Goal: Task Accomplishment & Management: Complete application form

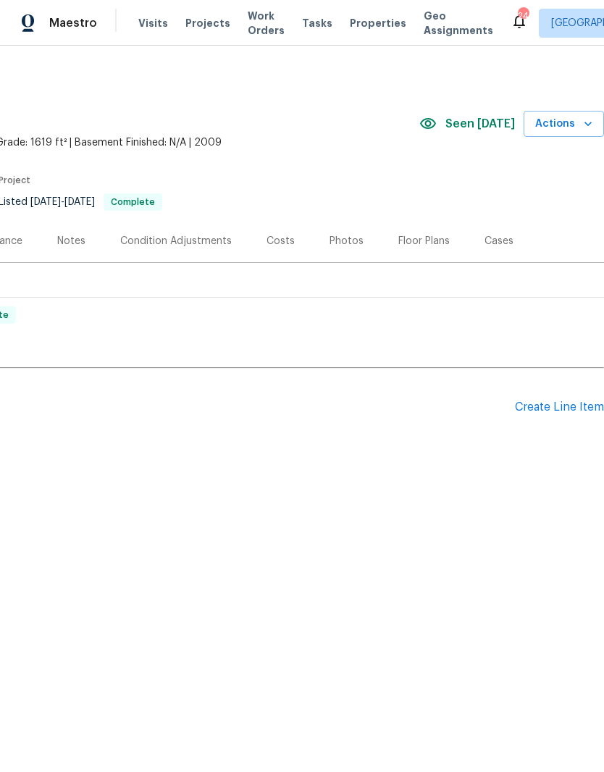
scroll to position [0, 214]
click at [563, 404] on div "Create Line Item" at bounding box center [559, 407] width 89 height 14
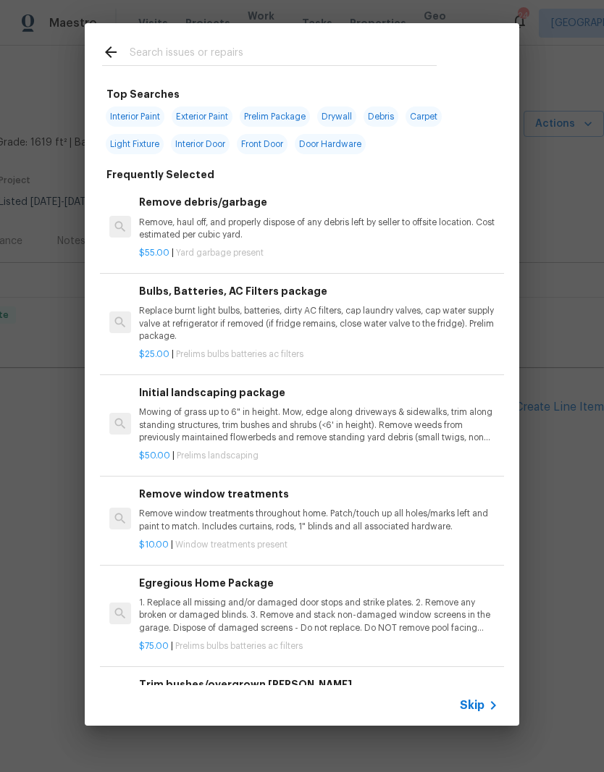
click at [256, 50] on input "text" at bounding box center [283, 54] width 307 height 22
type input "Hvac"
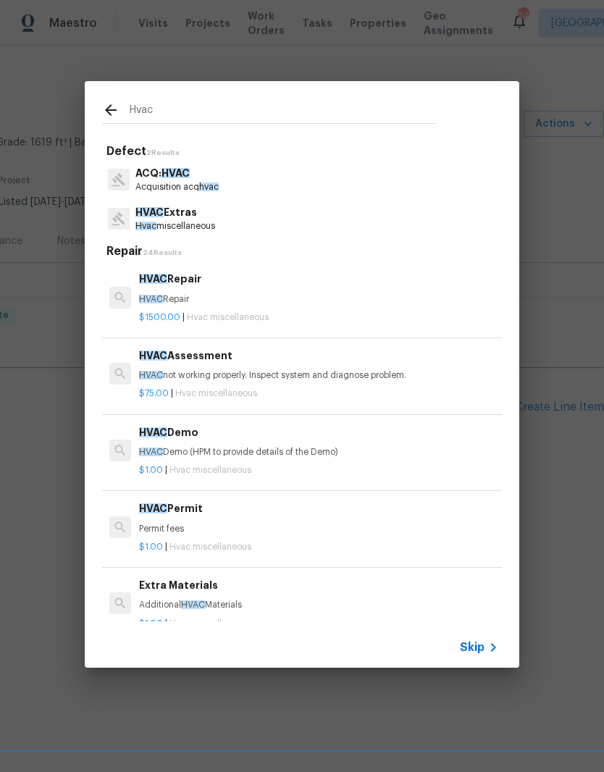
click at [190, 214] on p "HVAC Extras" at bounding box center [175, 212] width 80 height 15
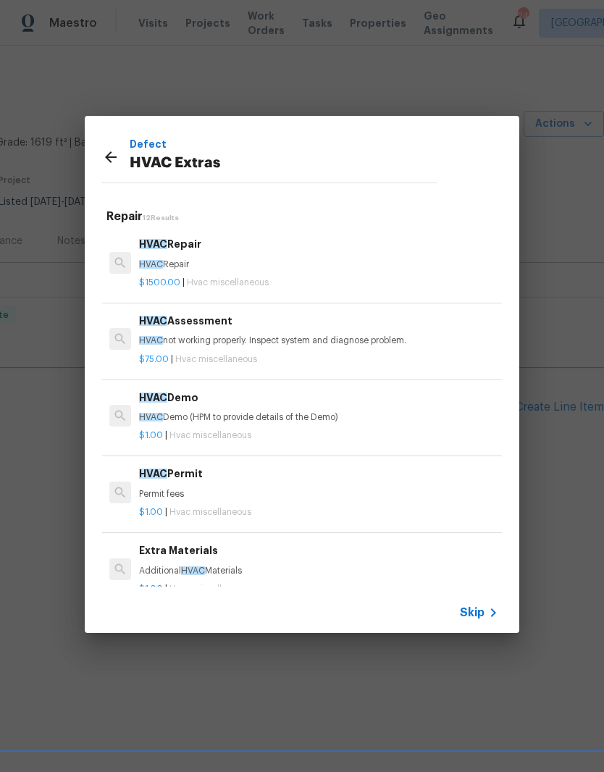
click at [259, 336] on p "HVAC not working properly. Inspect system and diagnose problem." at bounding box center [318, 341] width 359 height 12
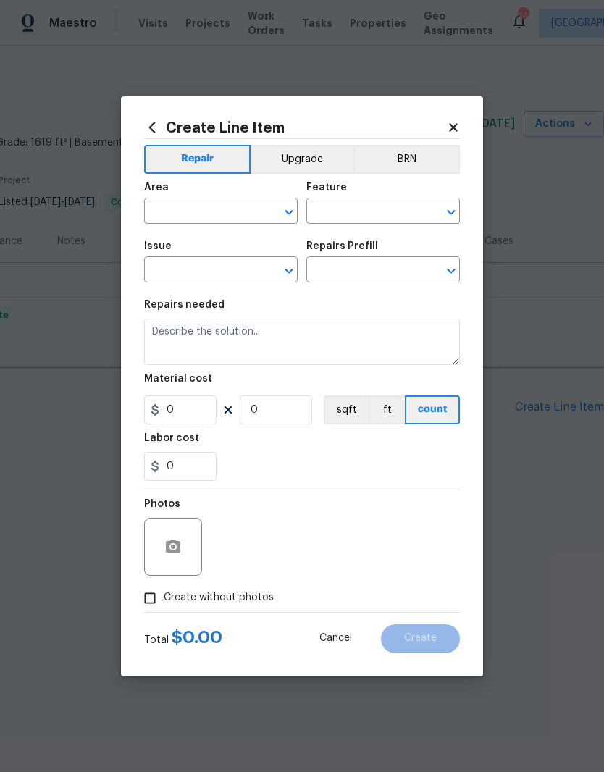
type input "HVAC"
type input "HVAC Extras"
type input "HVAC Assessment $75.00"
type textarea "HVAC not working properly. Inspect system and diagnose problem."
type input "75"
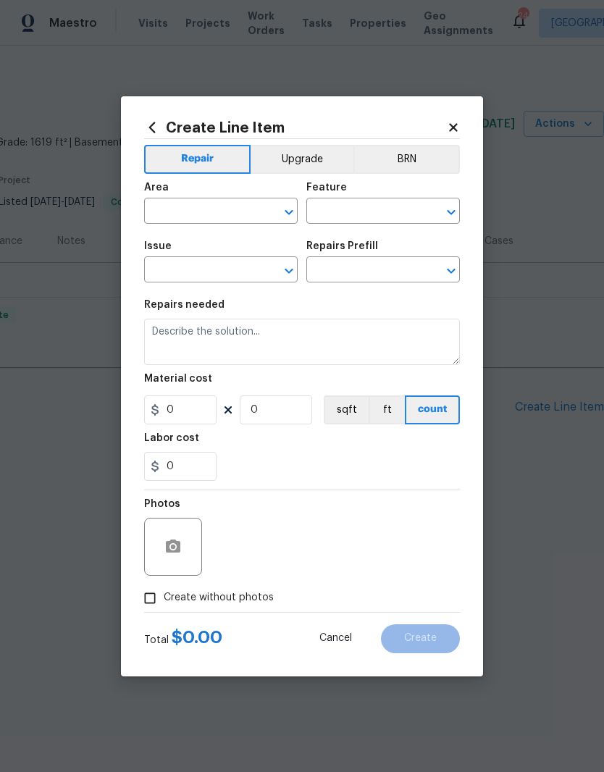
type input "1"
click at [256, 206] on input "text" at bounding box center [200, 212] width 113 height 22
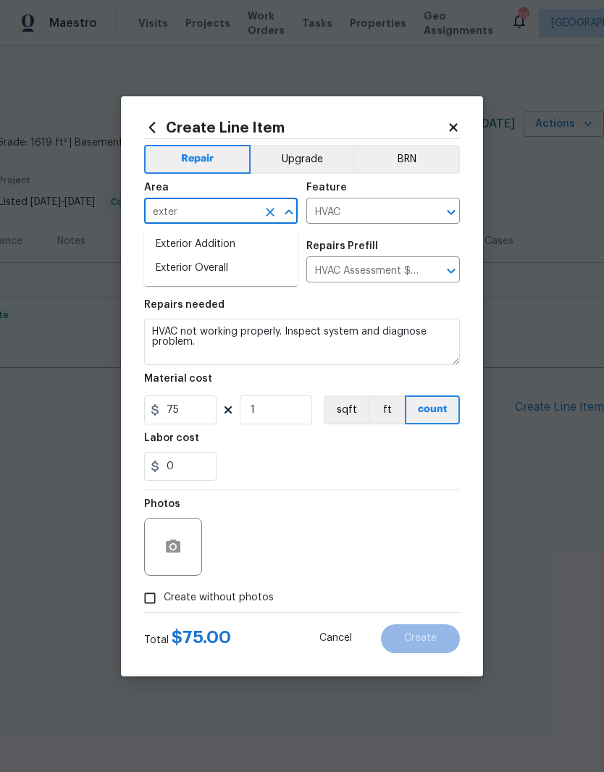
click at [224, 271] on li "Exterior Overall" at bounding box center [221, 268] width 154 height 24
type input "Exterior Overall"
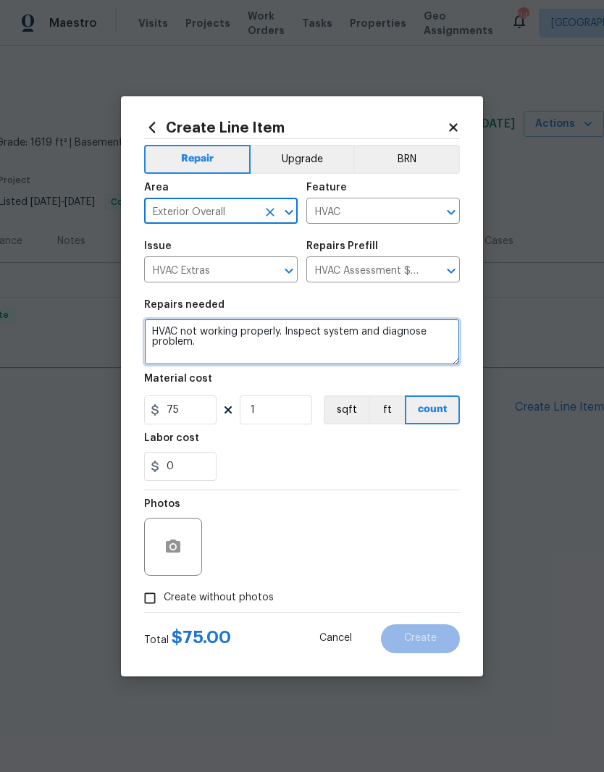
click at [253, 348] on textarea "HVAC not working properly. Inspect system and diagnose problem." at bounding box center [302, 342] width 316 height 46
click at [155, 328] on textarea "HVAC not working properly. Inspect system and diagnose problem." at bounding box center [302, 342] width 316 height 46
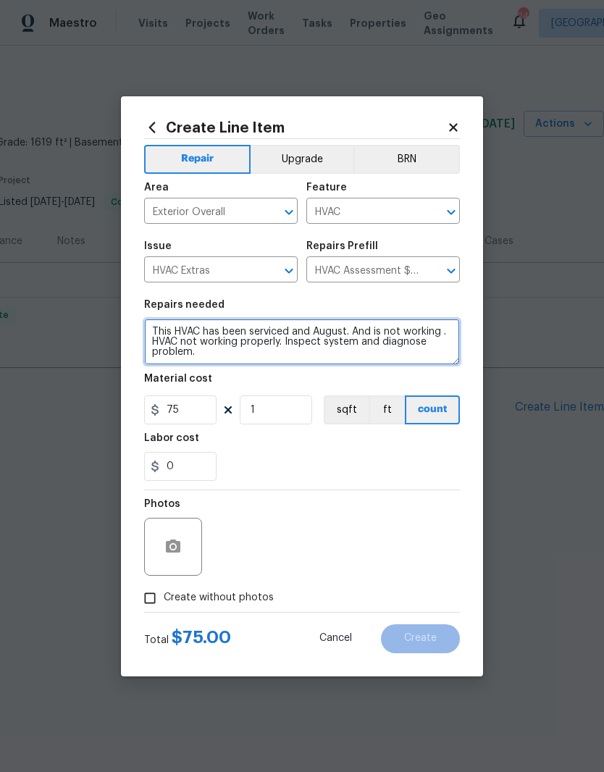
click at [371, 324] on textarea "This HVAC has been serviced and August. And is not working . HVAC not working p…" at bounding box center [302, 342] width 316 height 46
click at [374, 335] on textarea "This HVAC has been serviced and August. And is not working . HVAC not working p…" at bounding box center [302, 342] width 316 height 46
click at [181, 342] on textarea "This HVAC has been serviced and August and is not working . HVAC not working pr…" at bounding box center [302, 342] width 316 height 46
click at [449, 328] on textarea "This HVAC has been serviced and August and is not working . HVAC not working pr…" at bounding box center [302, 342] width 316 height 46
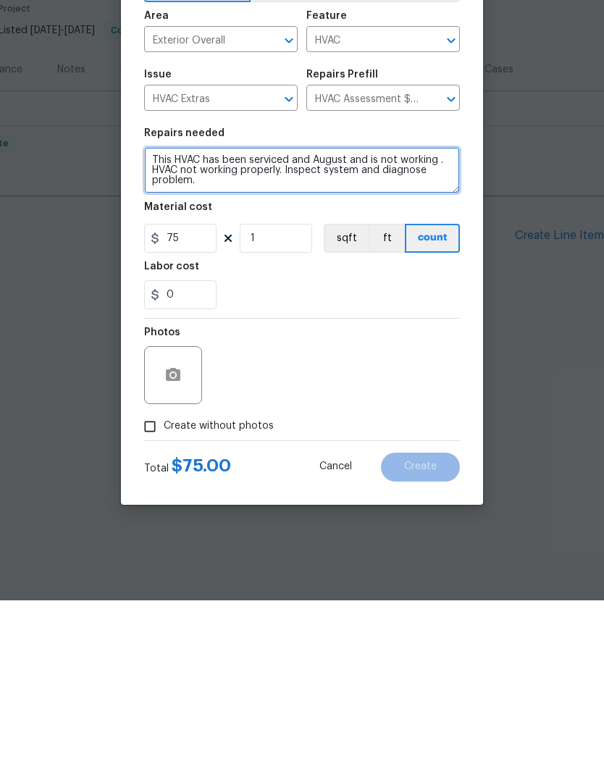
type textarea "This HVAC has been serviced and August and is not working . HVAC not working pr…"
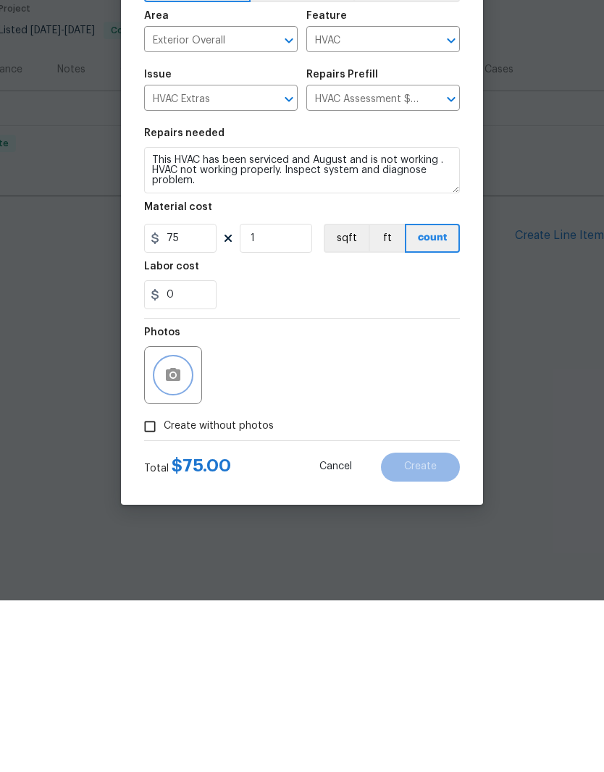
click at [177, 538] on icon "button" at bounding box center [172, 546] width 17 height 17
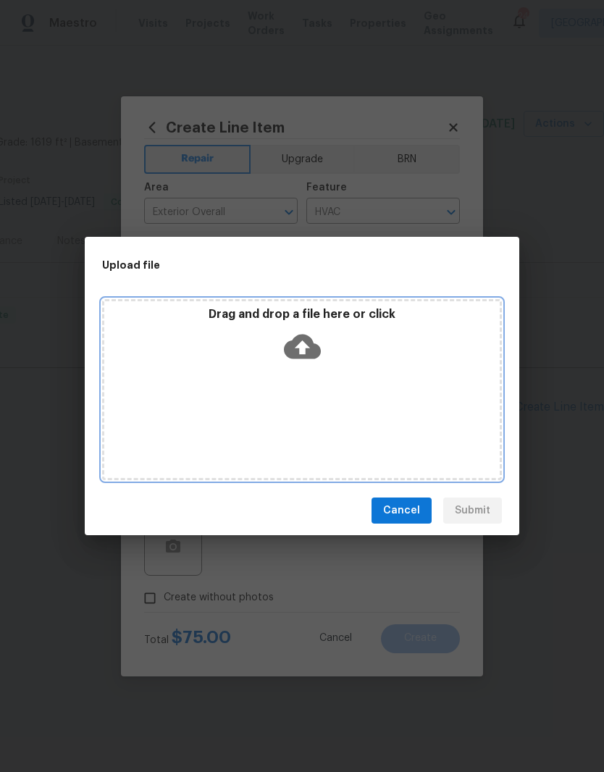
click at [364, 370] on div "Drag and drop a file here or click" at bounding box center [302, 389] width 400 height 181
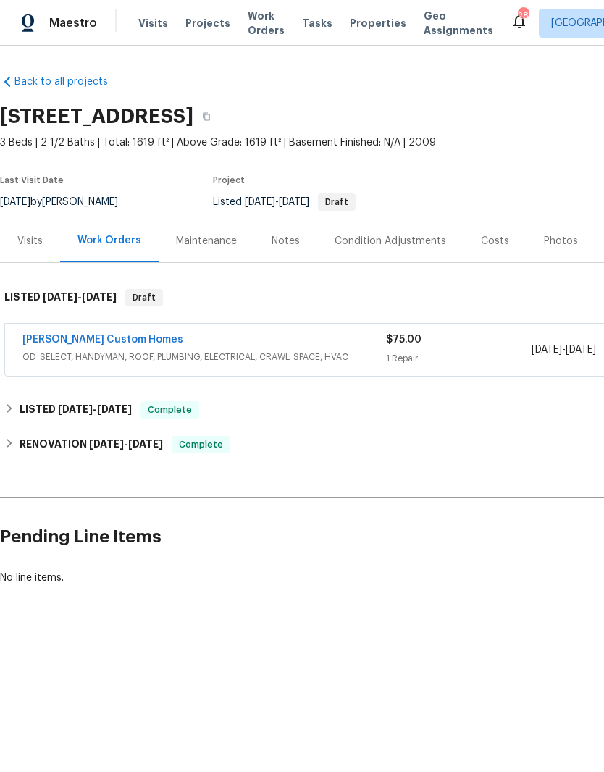
click at [113, 335] on link "[PERSON_NAME] Custom Homes" at bounding box center [102, 340] width 161 height 10
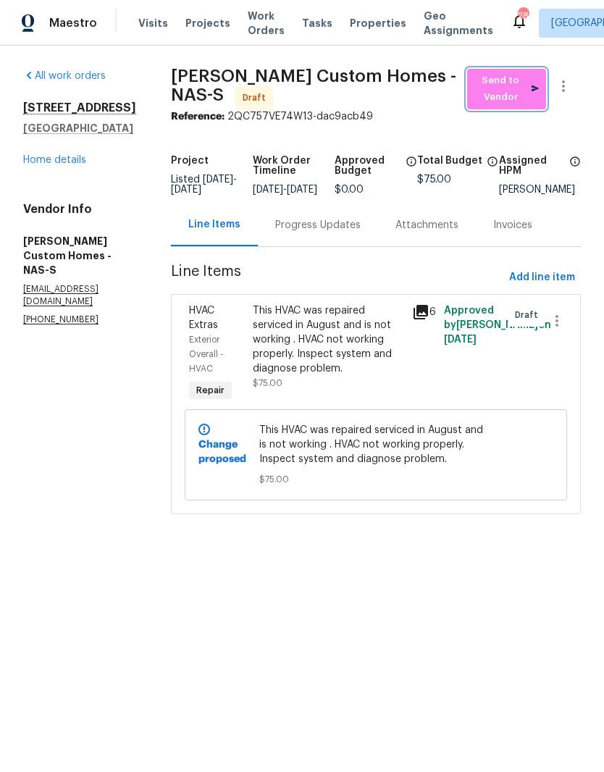
click at [511, 89] on span "Send to Vendor" at bounding box center [506, 88] width 64 height 33
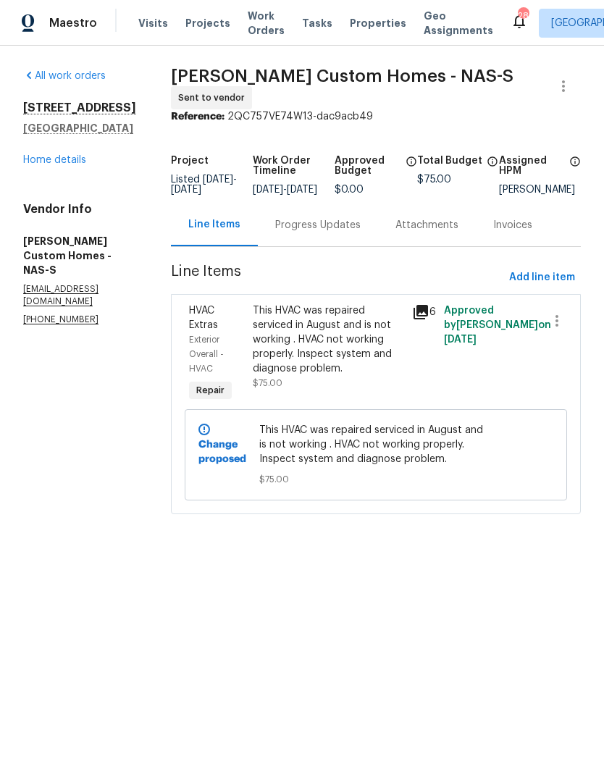
click at [361, 227] on div "Progress Updates" at bounding box center [317, 225] width 85 height 14
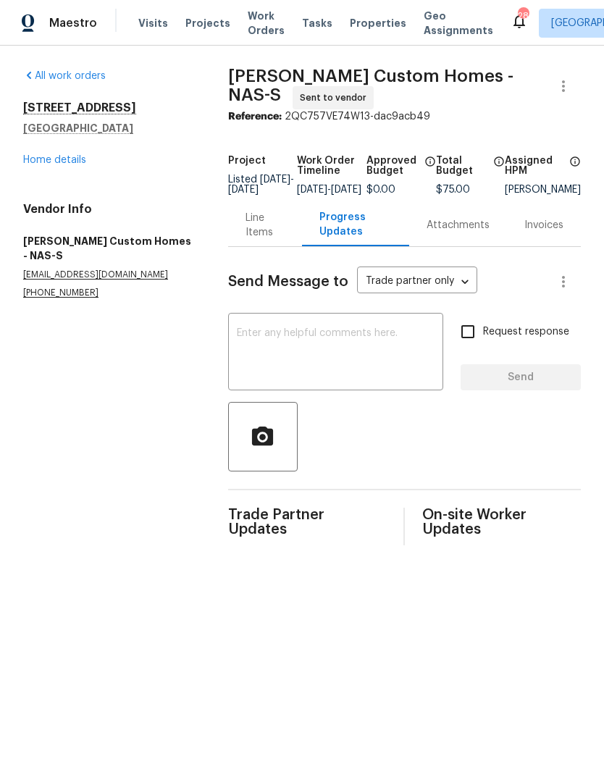
click at [319, 348] on textarea at bounding box center [336, 353] width 198 height 51
click at [74, 158] on link "Home details" at bounding box center [54, 160] width 63 height 10
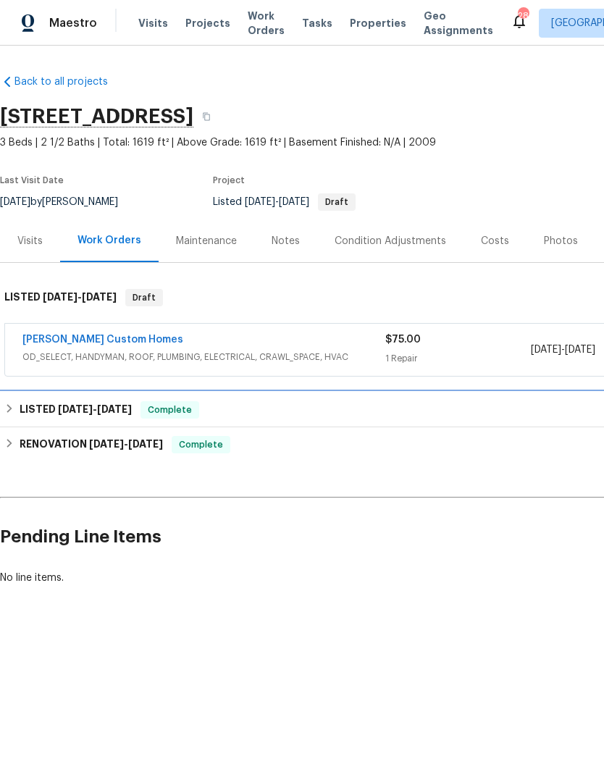
click at [86, 400] on div "LISTED 7/30/25 - 8/13/25 Complete" at bounding box center [409, 409] width 818 height 35
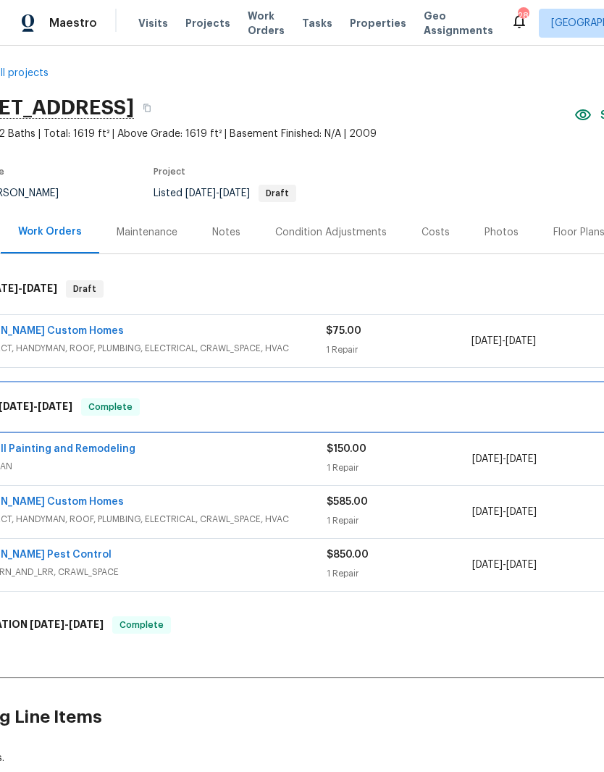
scroll to position [10, 0]
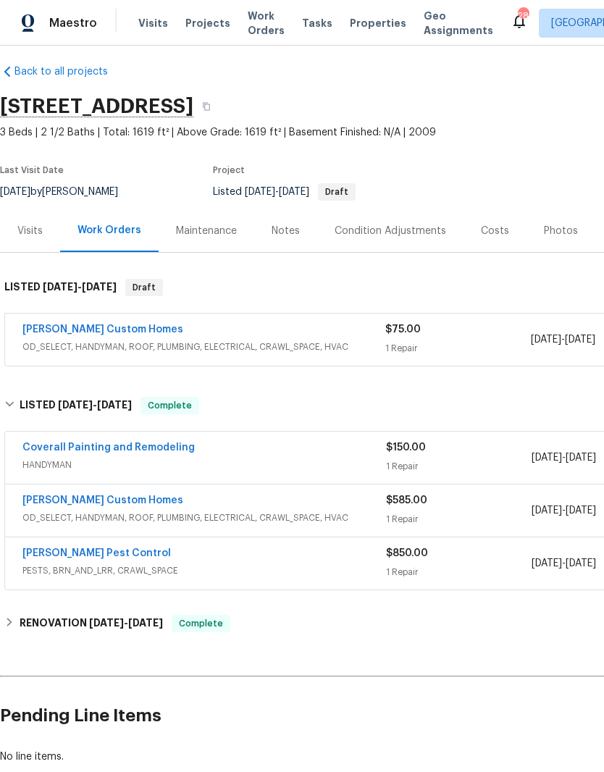
click at [127, 504] on link "[PERSON_NAME] Custom Homes" at bounding box center [102, 500] width 161 height 10
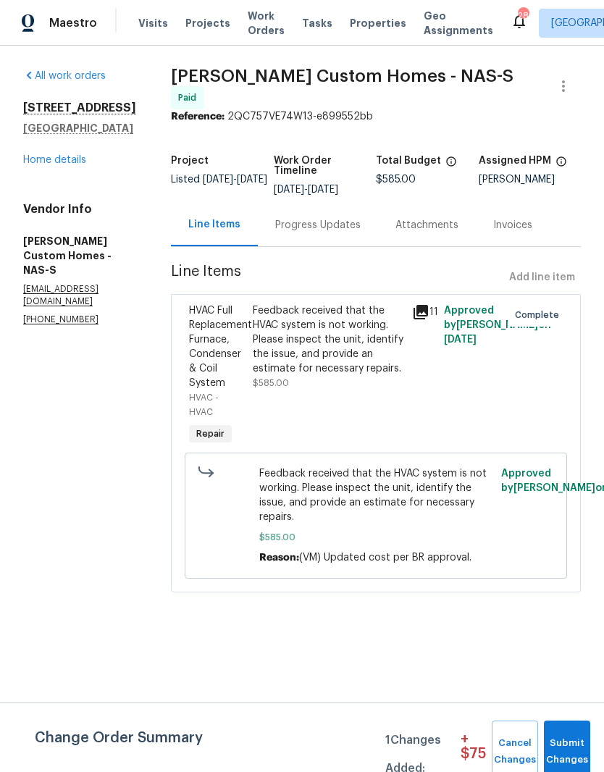
click at [361, 232] on div "Progress Updates" at bounding box center [317, 225] width 85 height 14
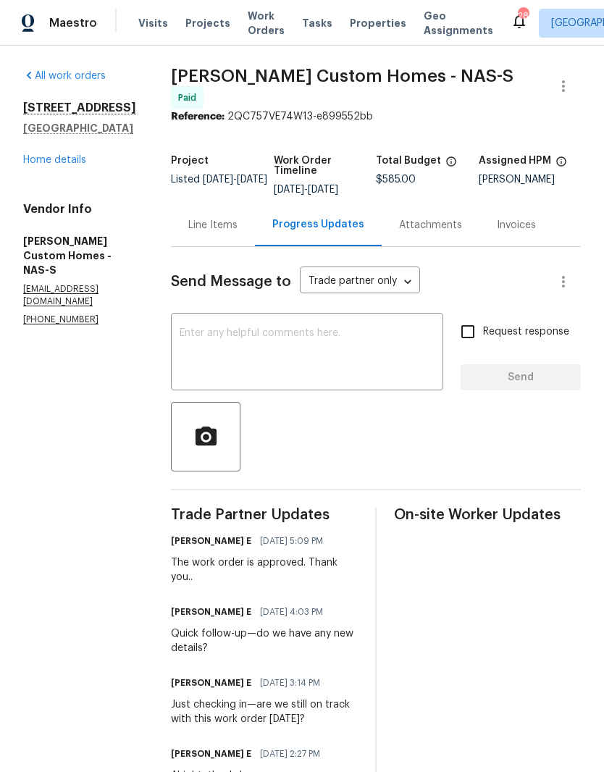
click at [72, 163] on link "Home details" at bounding box center [54, 160] width 63 height 10
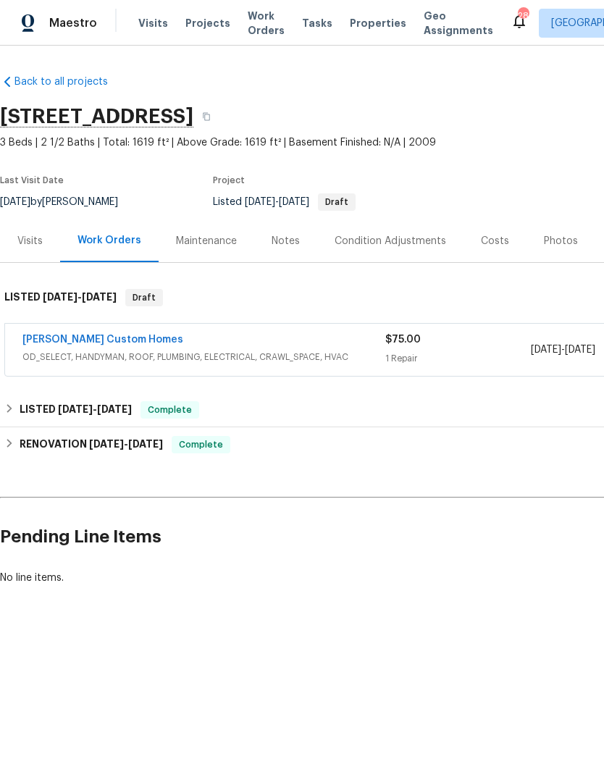
click at [107, 335] on link "[PERSON_NAME] Custom Homes" at bounding box center [102, 340] width 161 height 10
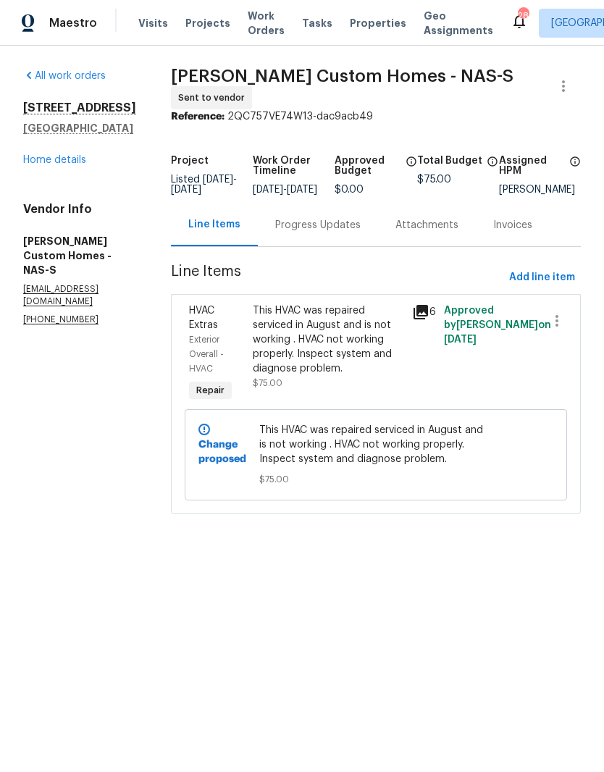
click at [360, 230] on div "Progress Updates" at bounding box center [317, 225] width 85 height 14
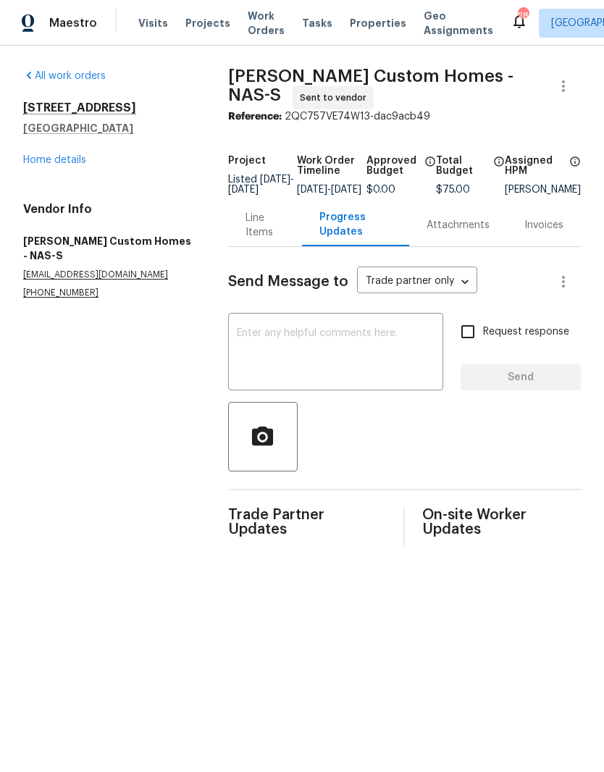
click at [303, 344] on textarea at bounding box center [336, 353] width 198 height 51
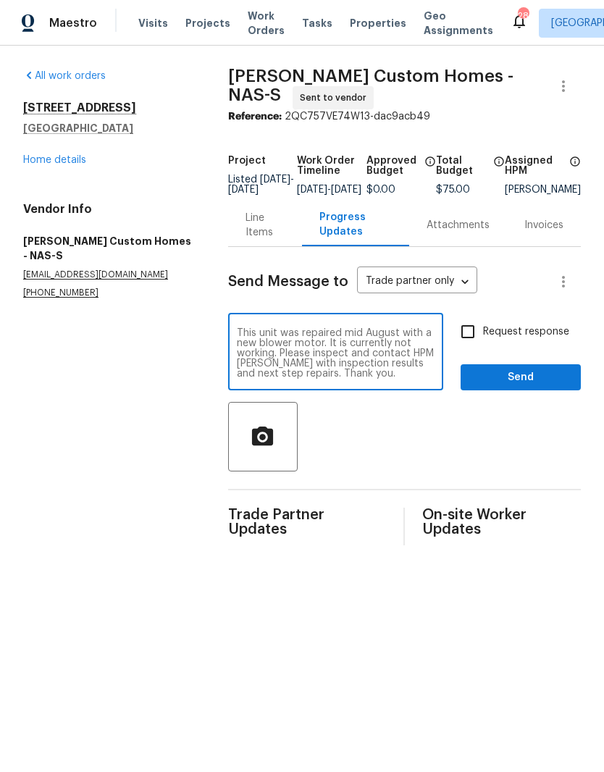
type textarea "This unit was repaired mid August with a new blower motor. It is currently not …"
click at [521, 383] on span "Send" at bounding box center [520, 378] width 97 height 18
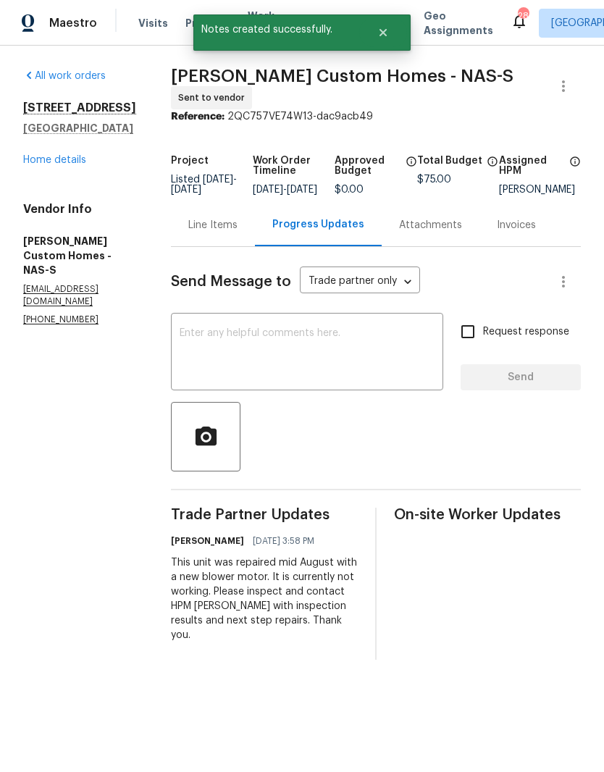
click at [77, 155] on link "Home details" at bounding box center [54, 160] width 63 height 10
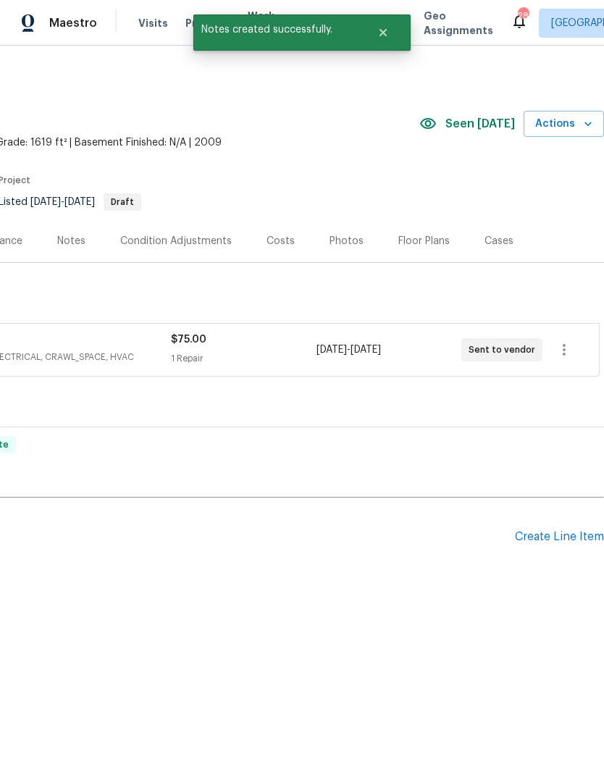
scroll to position [0, 214]
click at [560, 539] on div "Create Line Item" at bounding box center [559, 537] width 89 height 14
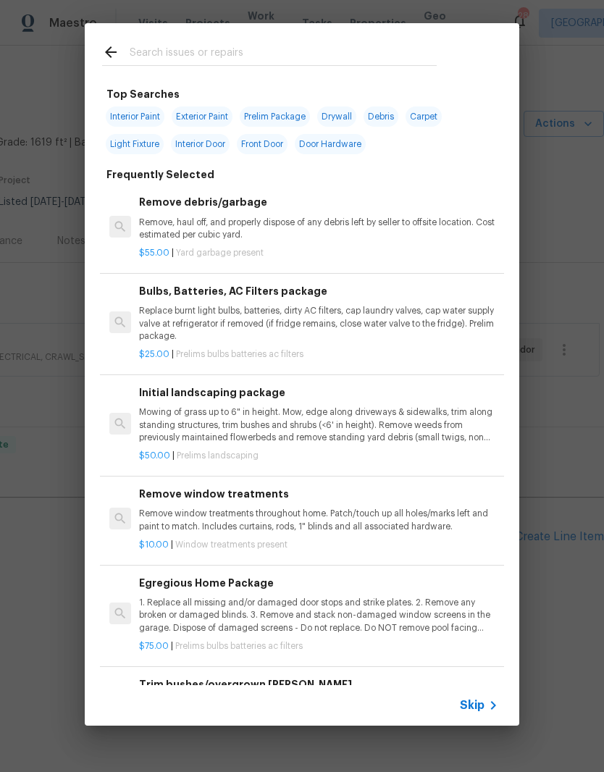
click at [269, 38] on div at bounding box center [269, 51] width 369 height 57
click at [201, 43] on input "text" at bounding box center [283, 54] width 307 height 22
type input "Paint"
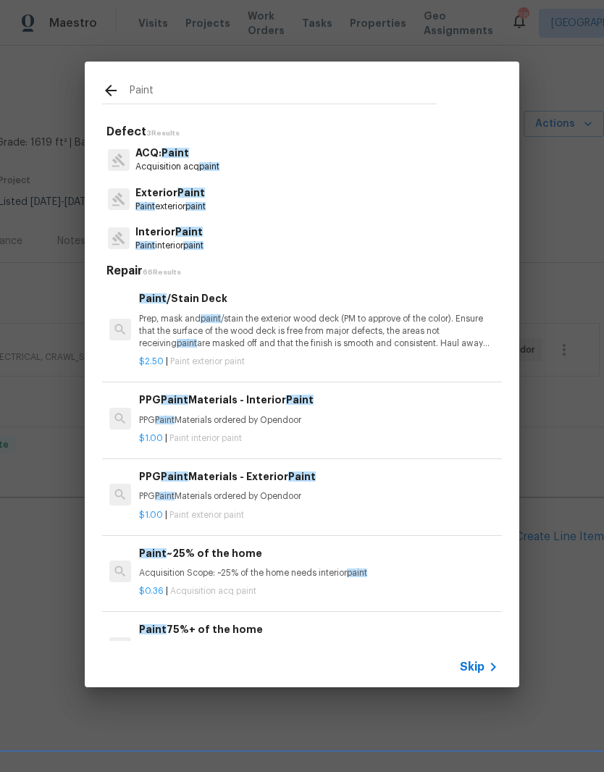
click at [193, 237] on span "Paint" at bounding box center [189, 232] width 28 height 10
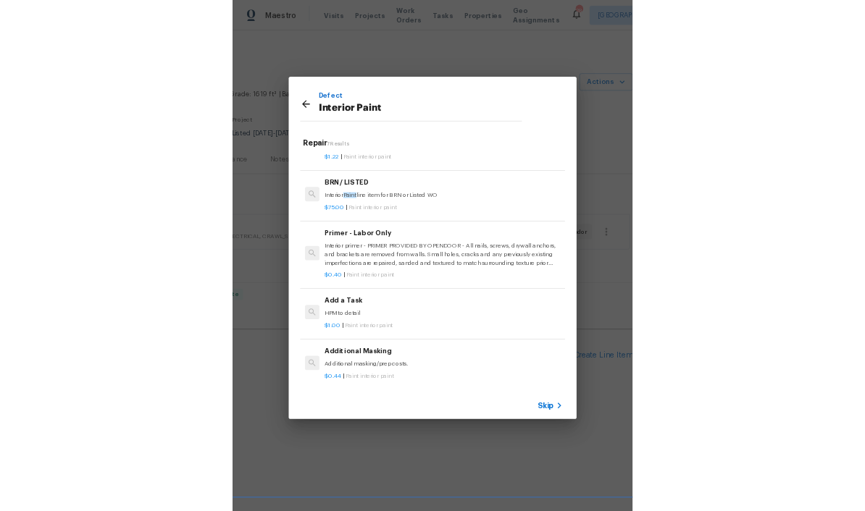
scroll to position [246, 0]
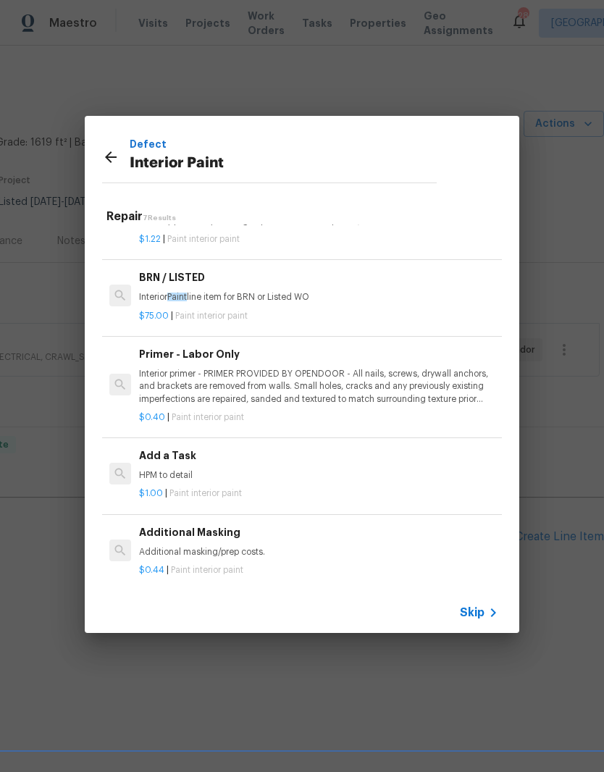
click at [185, 469] on p "HPM to detail" at bounding box center [318, 475] width 359 height 12
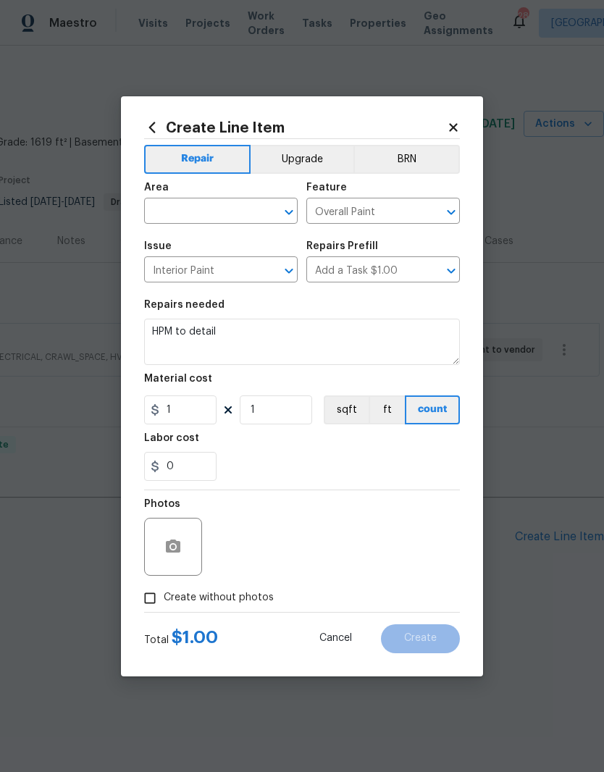
click at [252, 205] on input "text" at bounding box center [200, 212] width 113 height 22
click at [194, 241] on li "Kitchen" at bounding box center [221, 244] width 154 height 24
type input "Kitchen"
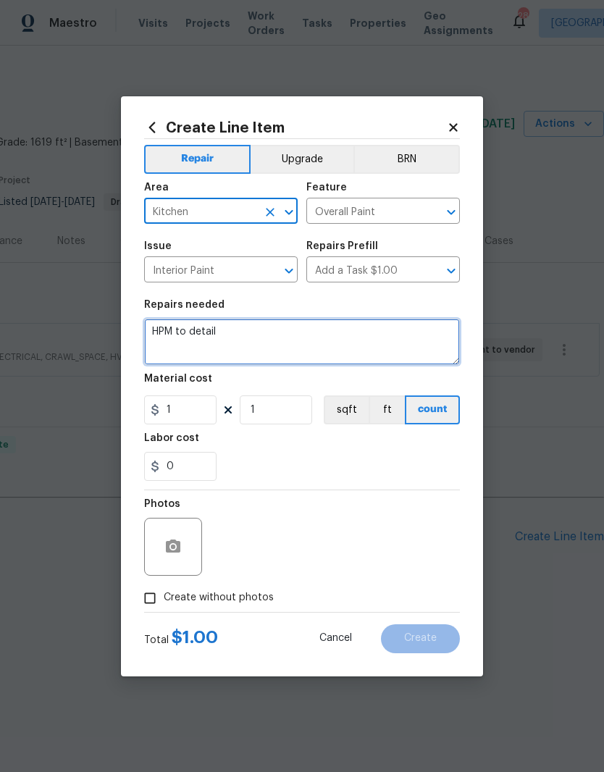
click at [258, 328] on textarea "HPM to detail" at bounding box center [302, 342] width 316 height 46
type textarea "H"
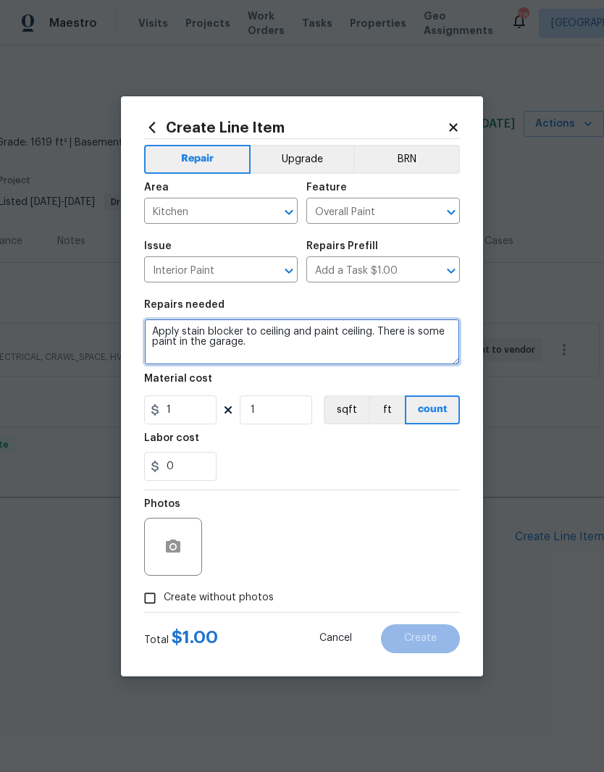
click at [370, 335] on textarea "Apply stain blocker to ceiling and paint ceiling. There is some paint in the ga…" at bounding box center [302, 342] width 316 height 46
type textarea "Apply stain blocker to ceiling and paint ceiling to match. There is some paint …"
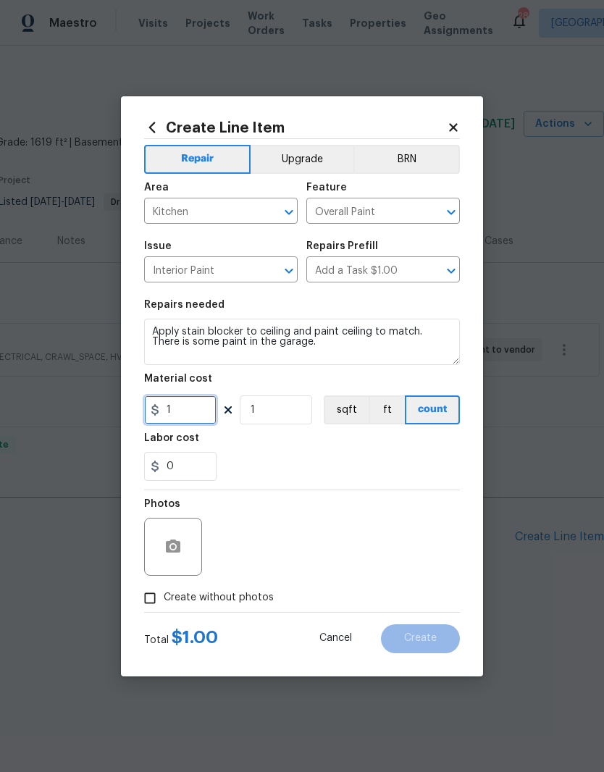
click at [202, 406] on input "1" at bounding box center [180, 409] width 72 height 29
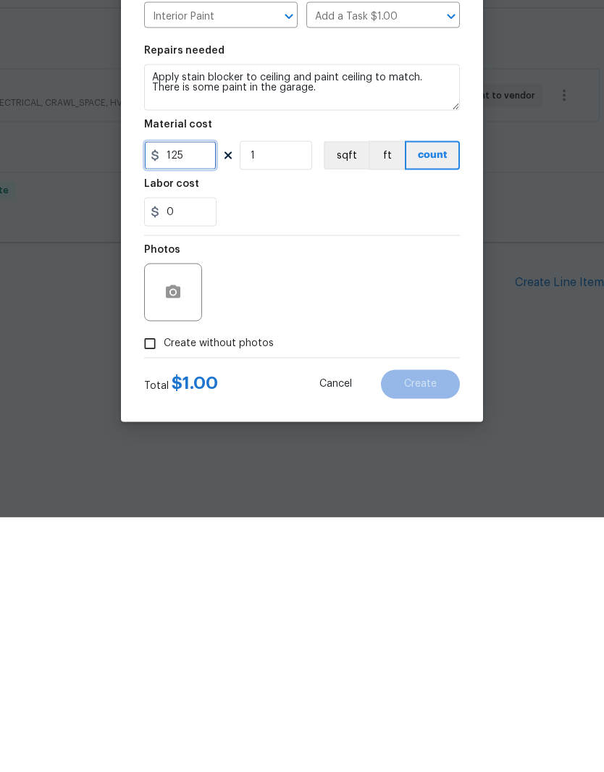
type input "125"
click at [186, 529] on button "button" at bounding box center [173, 546] width 35 height 35
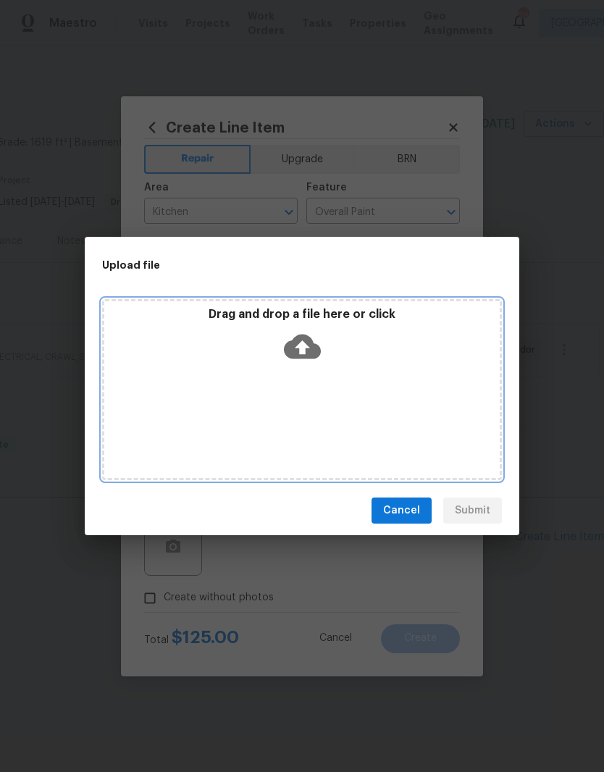
click at [361, 379] on div "Drag and drop a file here or click" at bounding box center [302, 389] width 400 height 181
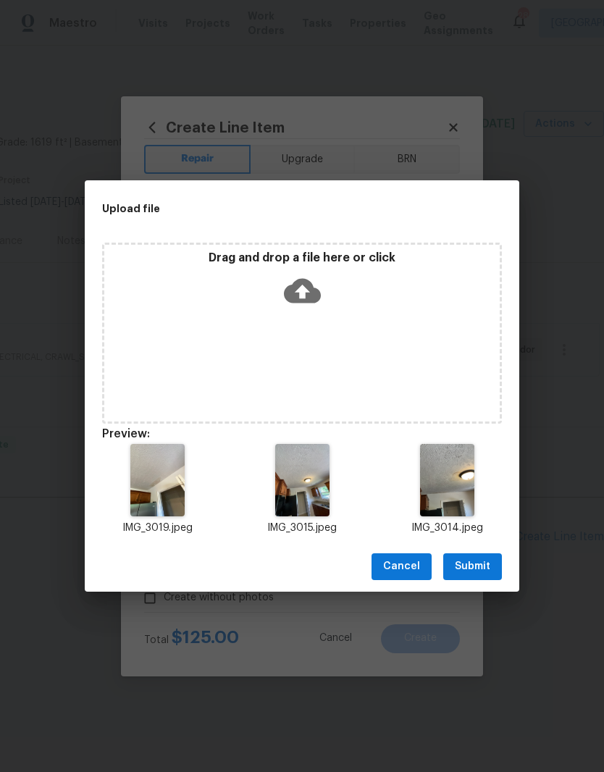
click at [484, 563] on span "Submit" at bounding box center [472, 567] width 35 height 18
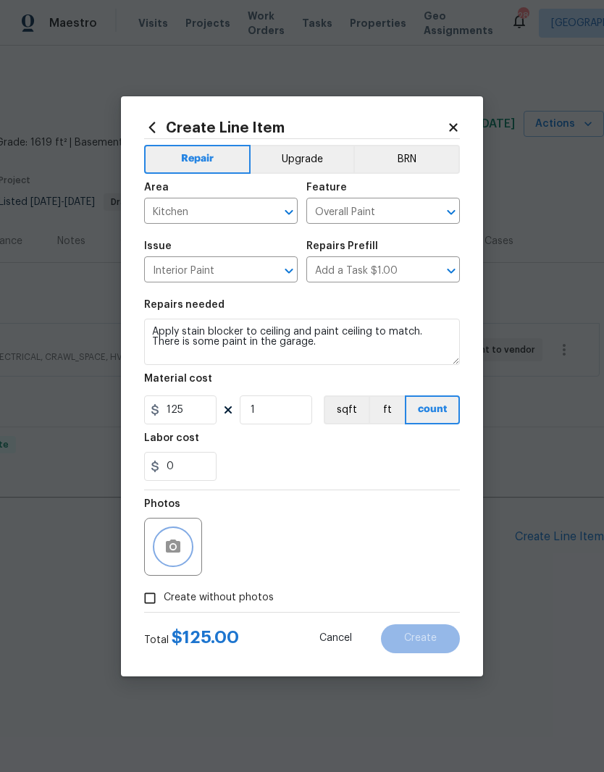
scroll to position [0, 0]
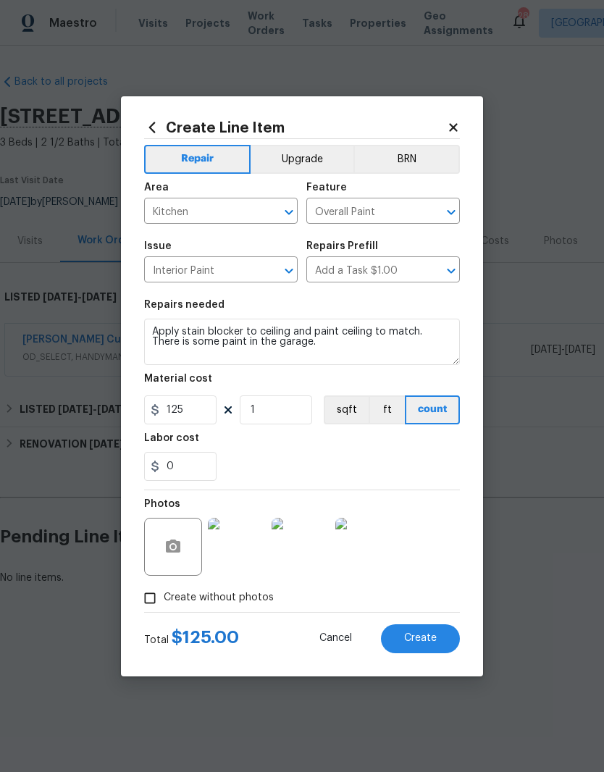
click at [436, 637] on span "Create" at bounding box center [420, 638] width 33 height 11
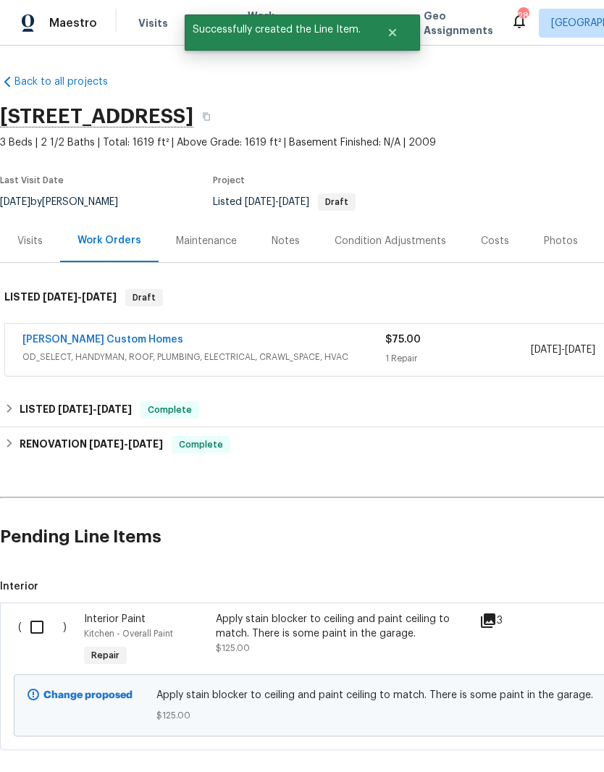
click at [44, 628] on input "checkbox" at bounding box center [42, 627] width 41 height 30
checkbox input "true"
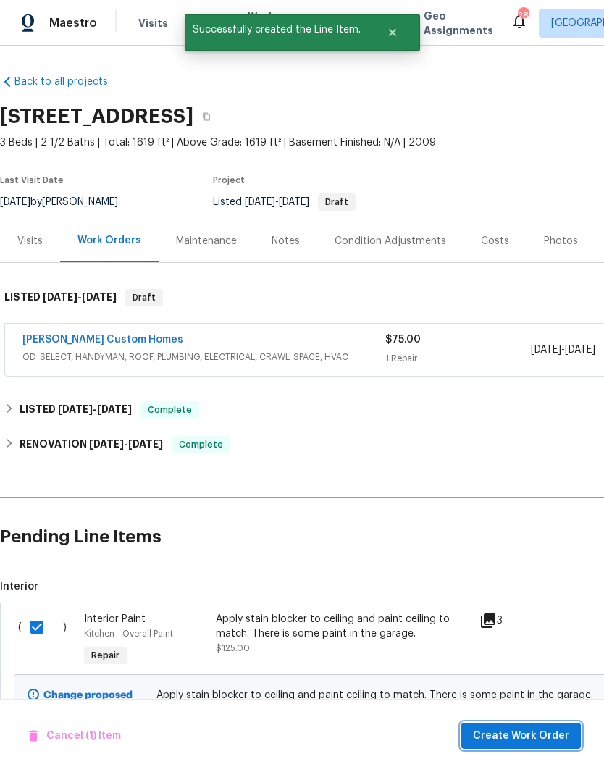
click at [558, 735] on span "Create Work Order" at bounding box center [521, 736] width 96 height 18
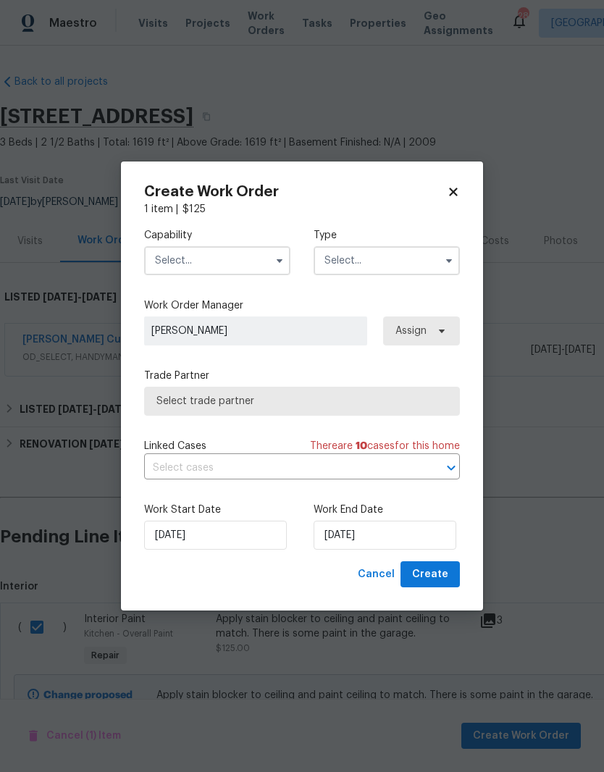
click at [251, 259] on input "text" at bounding box center [217, 260] width 146 height 29
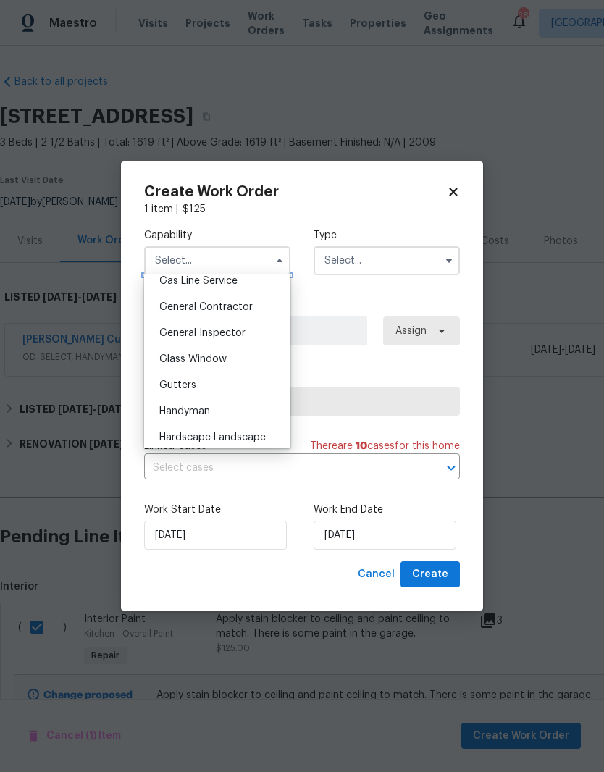
scroll to position [678, 0]
click at [205, 406] on span "Handyman" at bounding box center [184, 410] width 51 height 10
type input "Handyman"
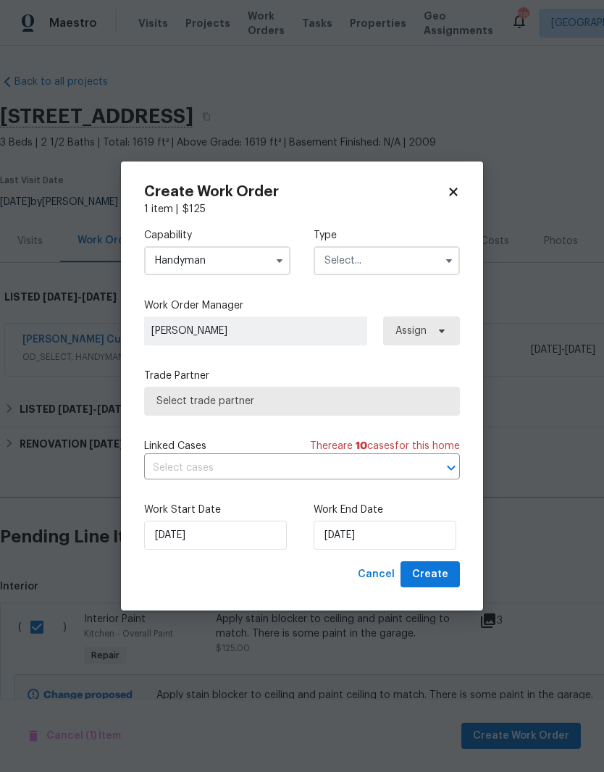
click at [407, 259] on input "text" at bounding box center [387, 260] width 146 height 29
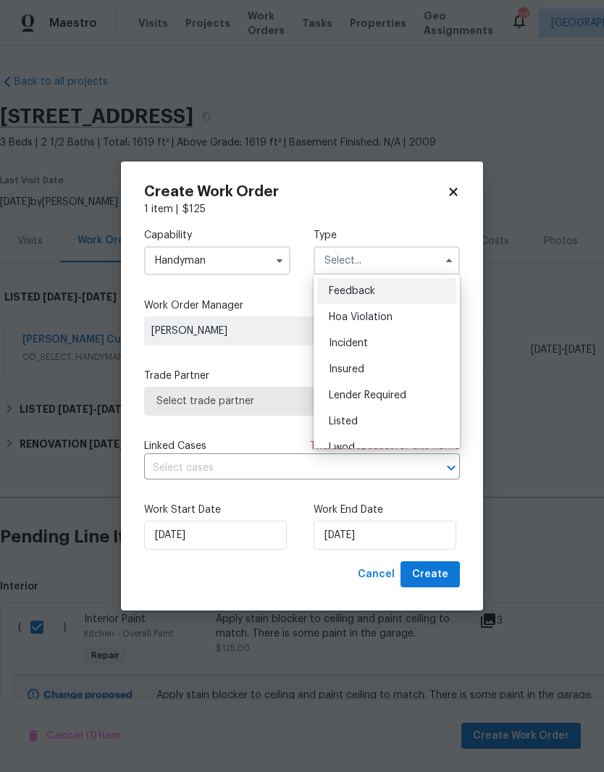
click at [350, 421] on span "Listed" at bounding box center [343, 421] width 29 height 10
type input "Listed"
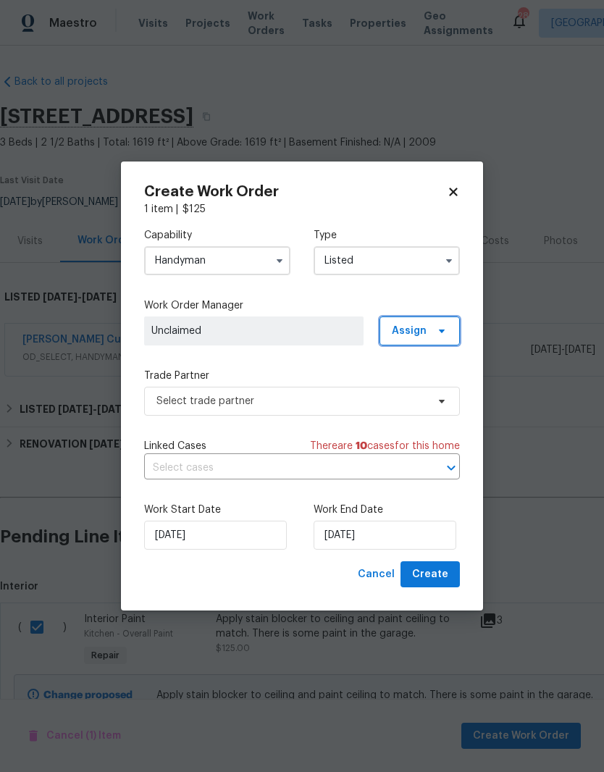
click at [432, 331] on span at bounding box center [440, 331] width 16 height 12
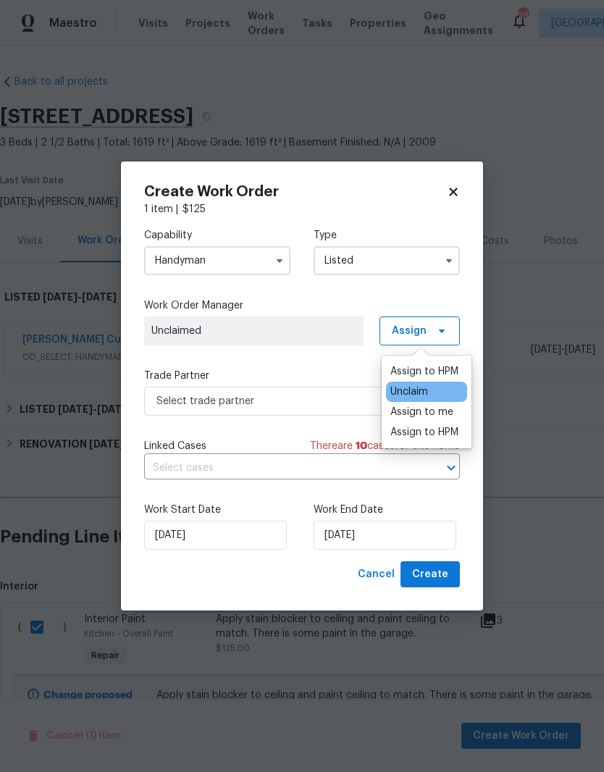
click at [433, 415] on div "Assign to me" at bounding box center [421, 412] width 63 height 14
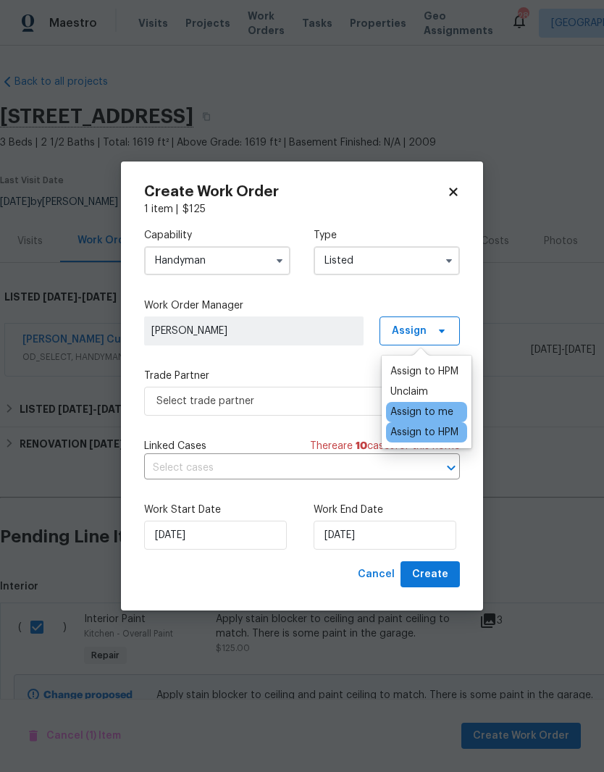
click at [305, 325] on span "[PERSON_NAME]" at bounding box center [253, 331] width 205 height 14
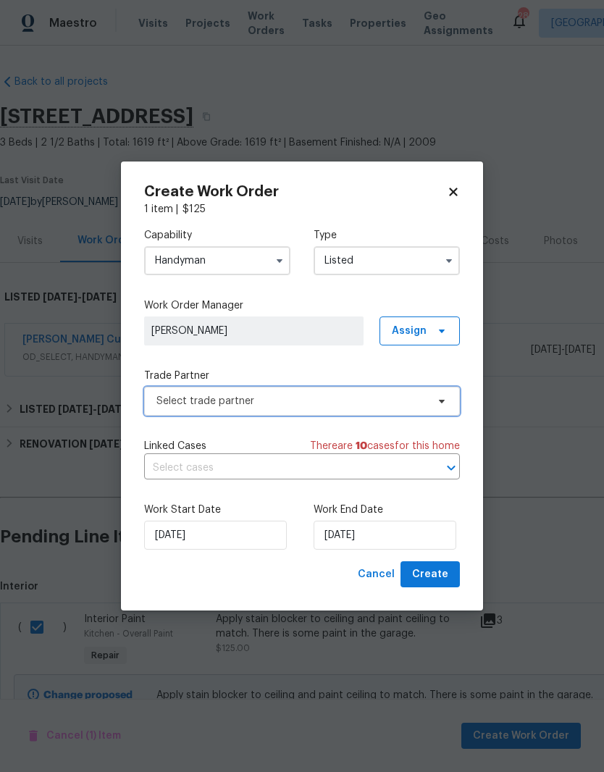
click at [432, 403] on span at bounding box center [440, 401] width 16 height 12
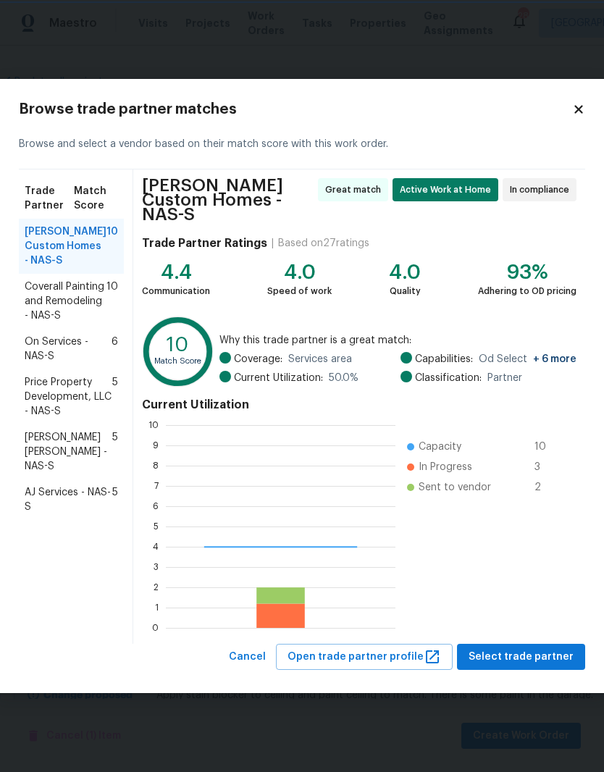
scroll to position [203, 230]
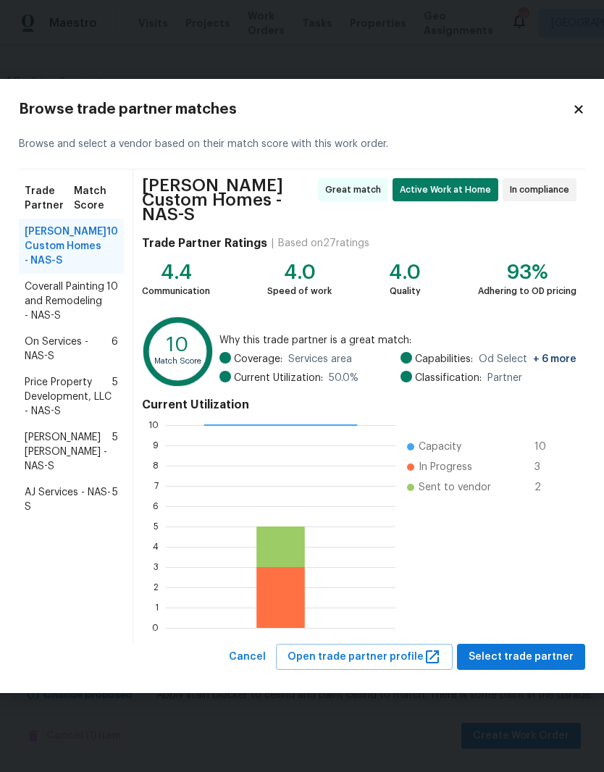
click at [63, 310] on span "Coverall Painting and Remodeling - NAS-S" at bounding box center [66, 301] width 82 height 43
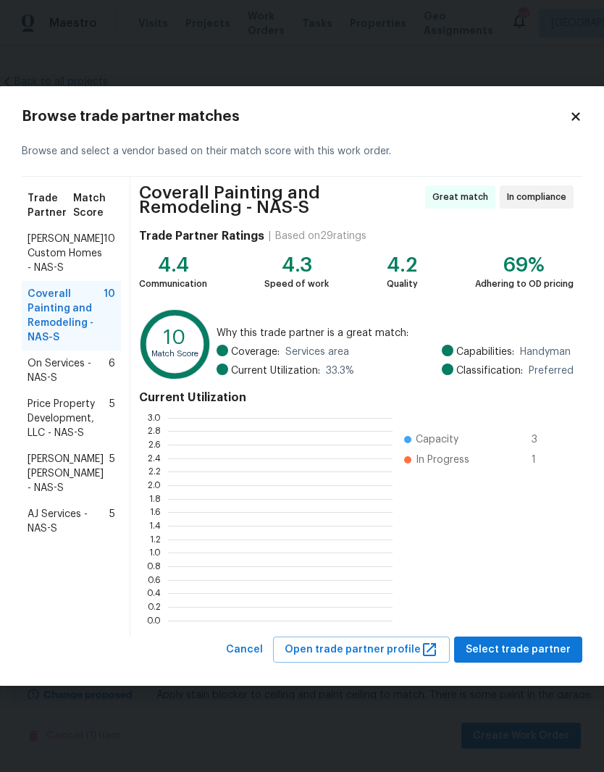
scroll to position [203, 224]
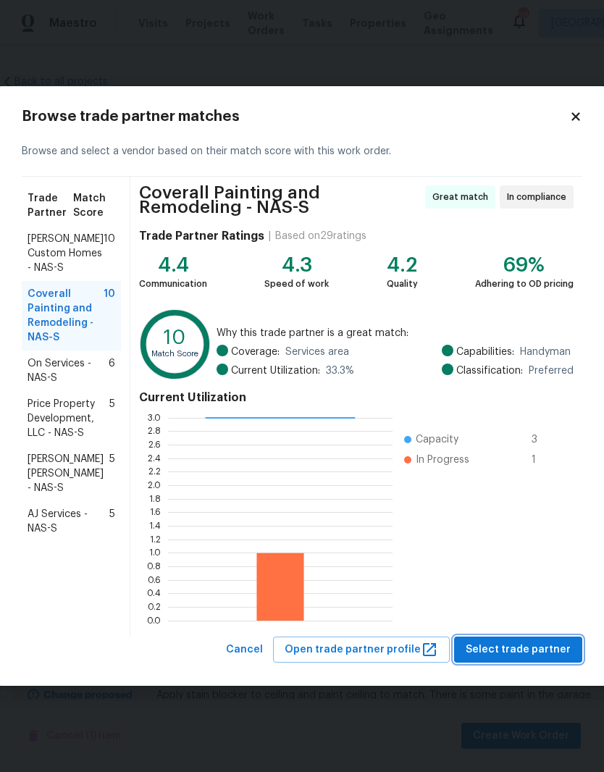
click at [540, 647] on span "Select trade partner" at bounding box center [518, 650] width 105 height 18
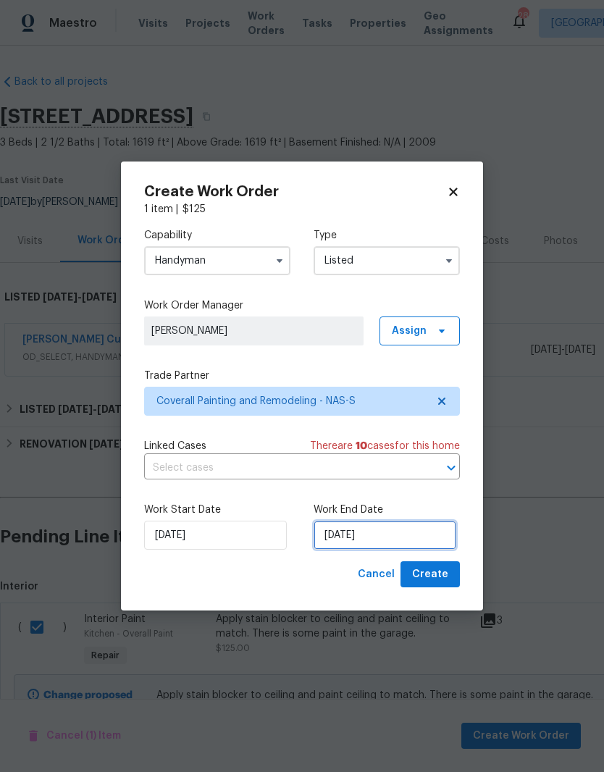
click at [418, 534] on input "9/15/2025" at bounding box center [385, 535] width 143 height 29
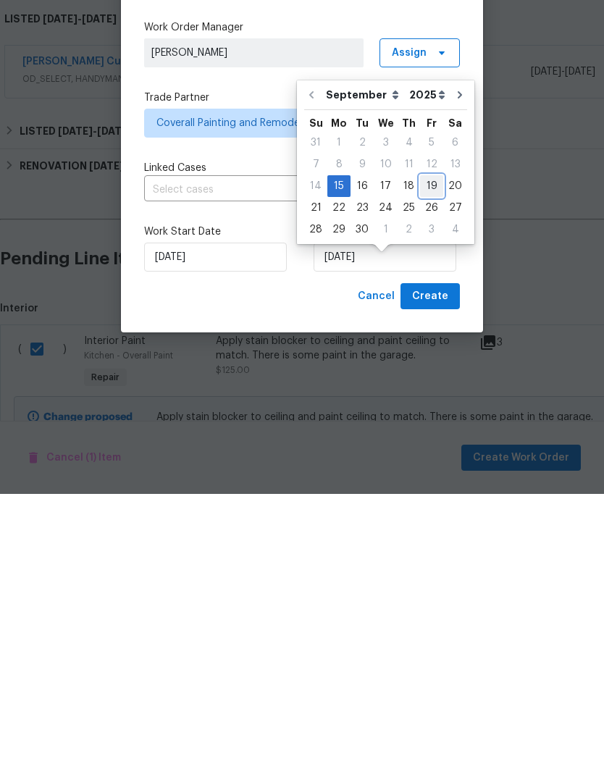
click at [432, 454] on div "19" at bounding box center [431, 464] width 23 height 20
type input "9/19/2025"
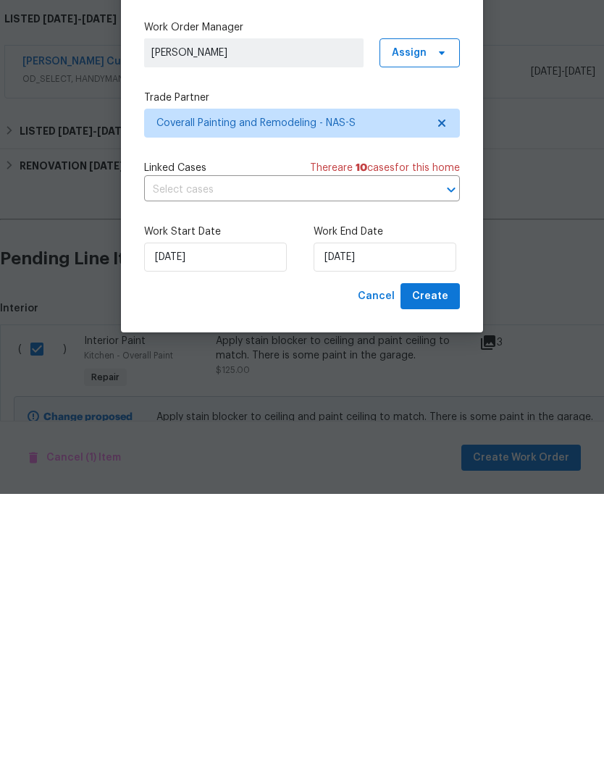
scroll to position [59, 0]
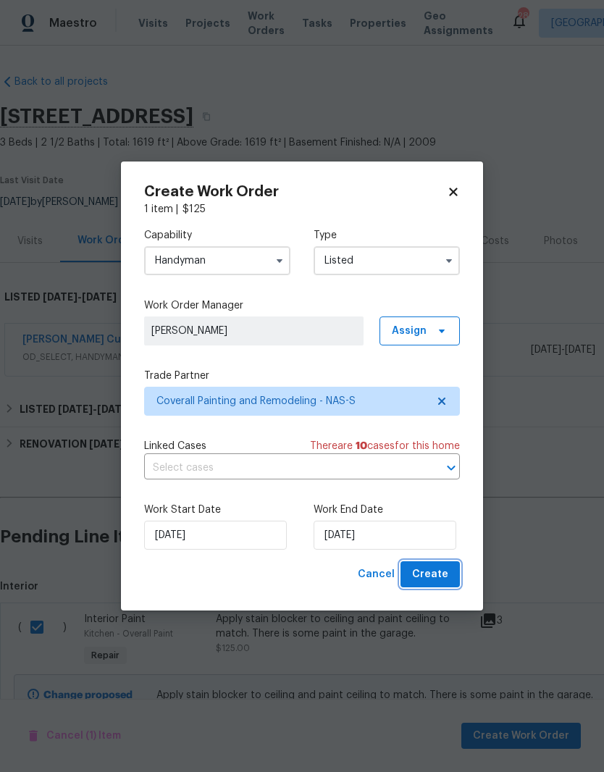
click at [440, 575] on span "Create" at bounding box center [430, 575] width 36 height 18
checkbox input "false"
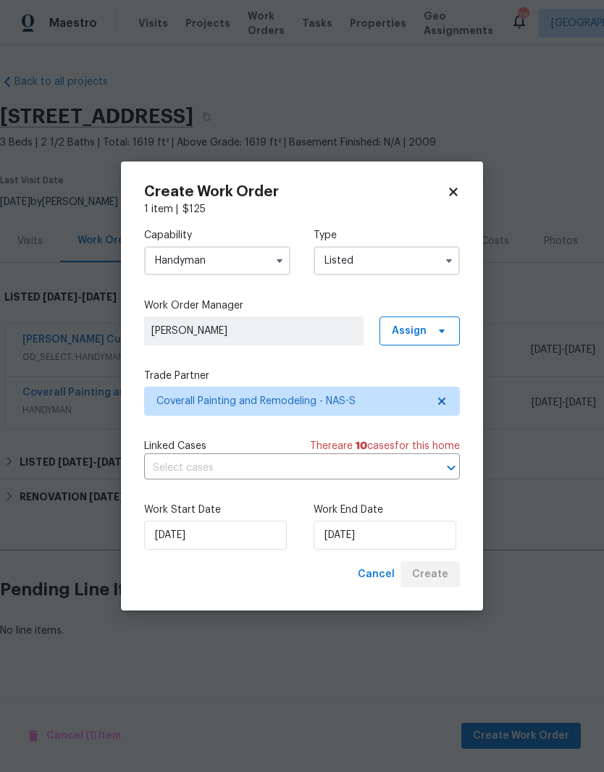
scroll to position [0, 0]
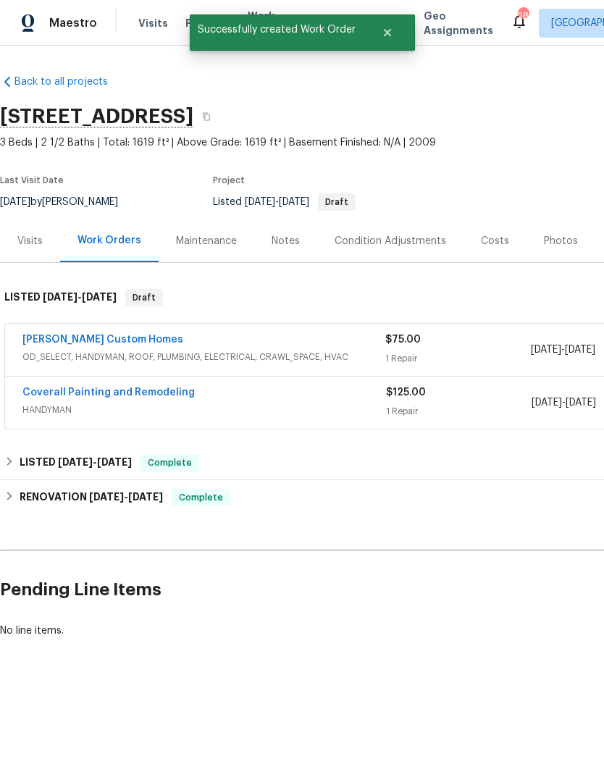
click at [4, 109] on h2 "[STREET_ADDRESS]" at bounding box center [96, 116] width 193 height 14
